Goal: Information Seeking & Learning: Learn about a topic

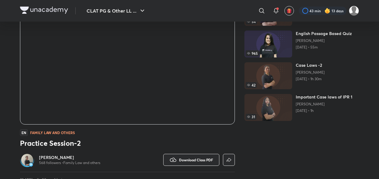
click at [239, 138] on div "CLAT PG & Other LLM Exams Free classes & tests More free classes Similar classe…" at bounding box center [189, 88] width 339 height 229
